Goal: Transaction & Acquisition: Purchase product/service

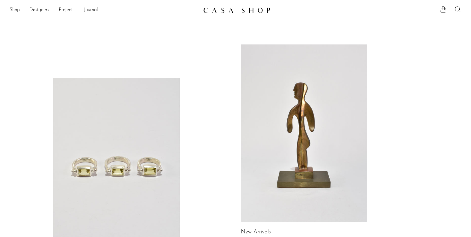
click at [13, 9] on link "Shop" at bounding box center [15, 10] width 10 height 8
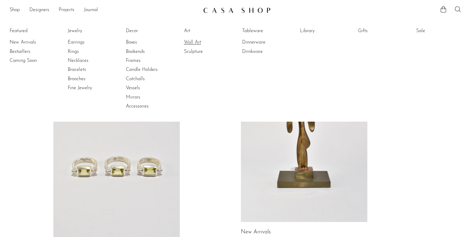
click at [194, 42] on link "Wall Art" at bounding box center [206, 42] width 45 height 7
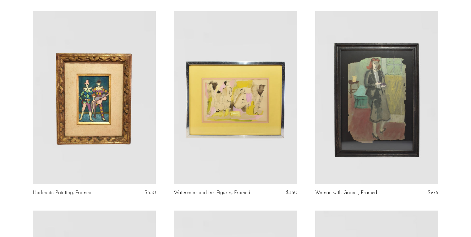
scroll to position [45, 0]
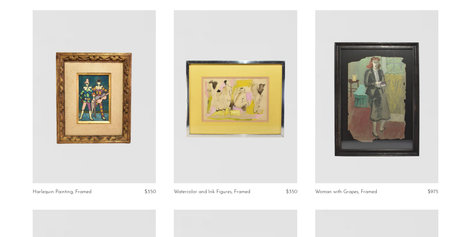
click at [248, 134] on link at bounding box center [236, 96] width 124 height 173
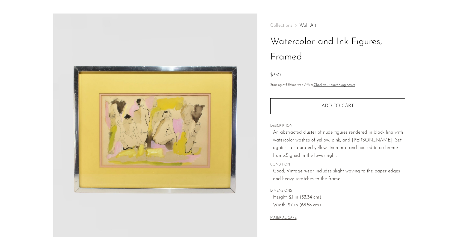
scroll to position [14, 0]
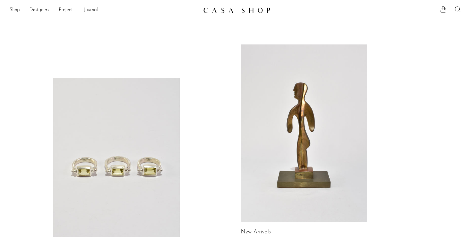
click at [457, 10] on icon at bounding box center [458, 9] width 7 height 7
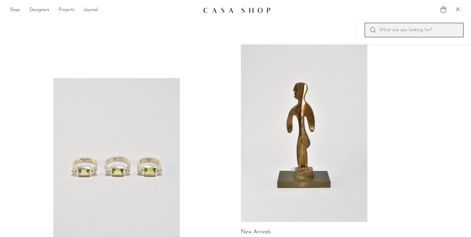
paste input "[PERSON_NAME]"
type input "[PERSON_NAME]"
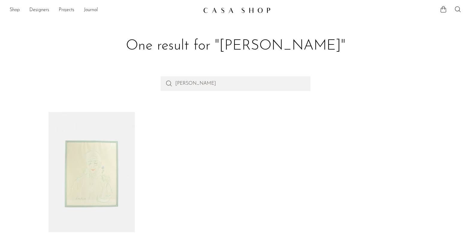
click at [80, 154] on link at bounding box center [92, 172] width 86 height 120
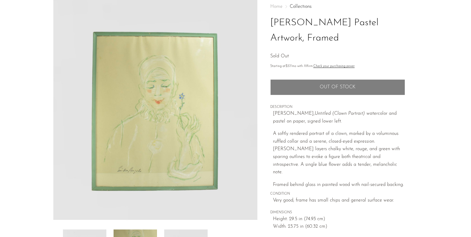
scroll to position [35, 0]
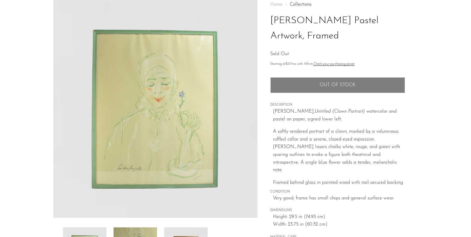
click at [152, 92] on img at bounding box center [155, 105] width 204 height 225
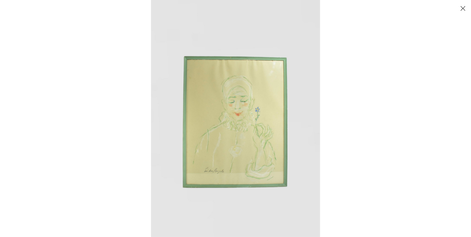
click at [243, 109] on img at bounding box center [235, 118] width 169 height 237
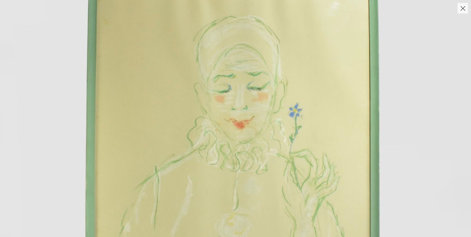
click at [245, 124] on img at bounding box center [233, 136] width 475 height 665
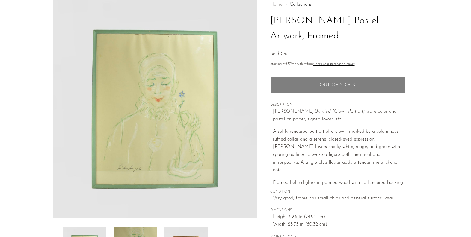
scroll to position [53, 0]
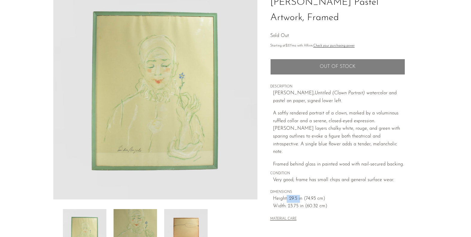
drag, startPoint x: 286, startPoint y: 190, endPoint x: 300, endPoint y: 190, distance: 13.8
click at [300, 195] on span "Height: 29.5 in (74.93 cm)" at bounding box center [339, 199] width 132 height 8
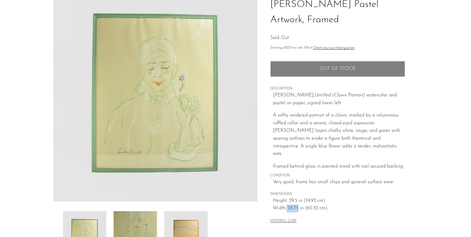
drag, startPoint x: 286, startPoint y: 200, endPoint x: 297, endPoint y: 200, distance: 11.4
click at [297, 204] on span "Width: 23.75 in (60.32 cm)" at bounding box center [339, 208] width 132 height 8
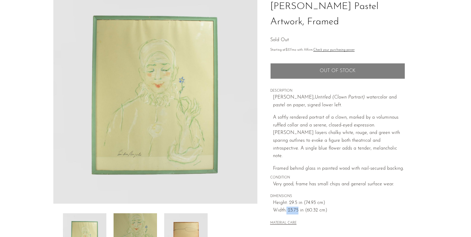
scroll to position [49, 0]
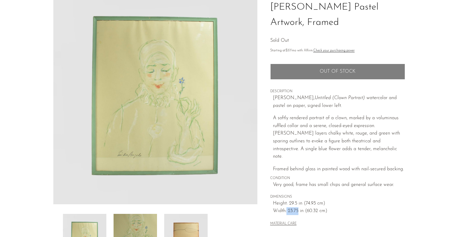
click at [297, 207] on span "Width: 23.75 in (60.32 cm)" at bounding box center [339, 211] width 132 height 8
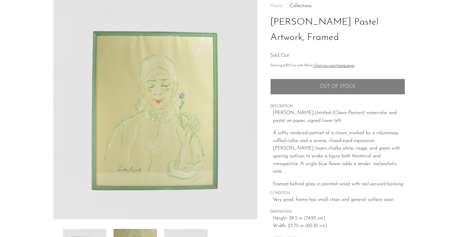
scroll to position [32, 0]
